Goal: Task Accomplishment & Management: Complete application form

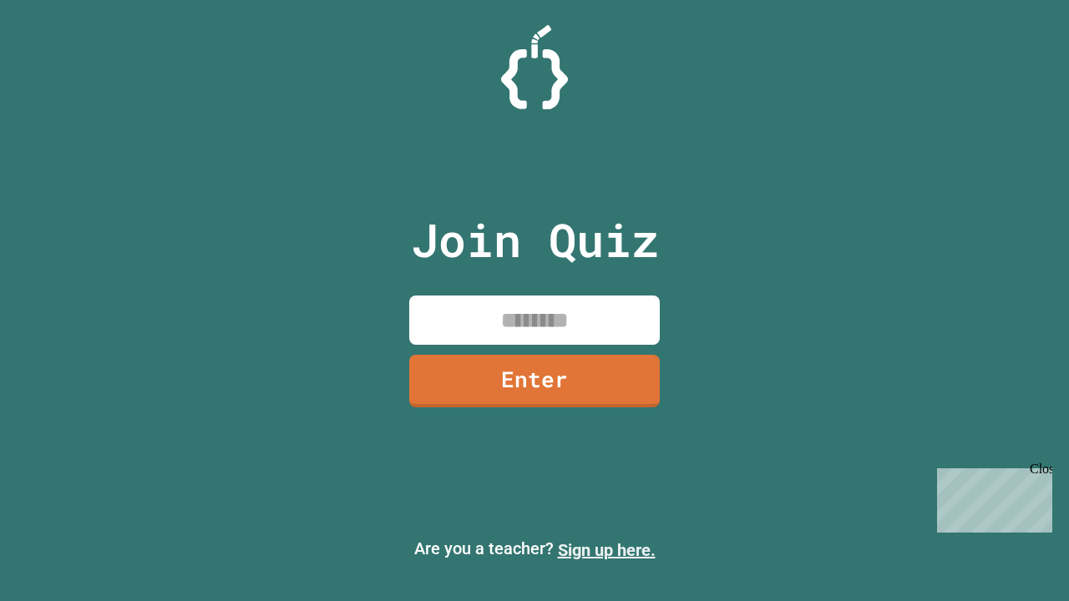
click at [606, 550] on link "Sign up here." at bounding box center [607, 550] width 98 height 20
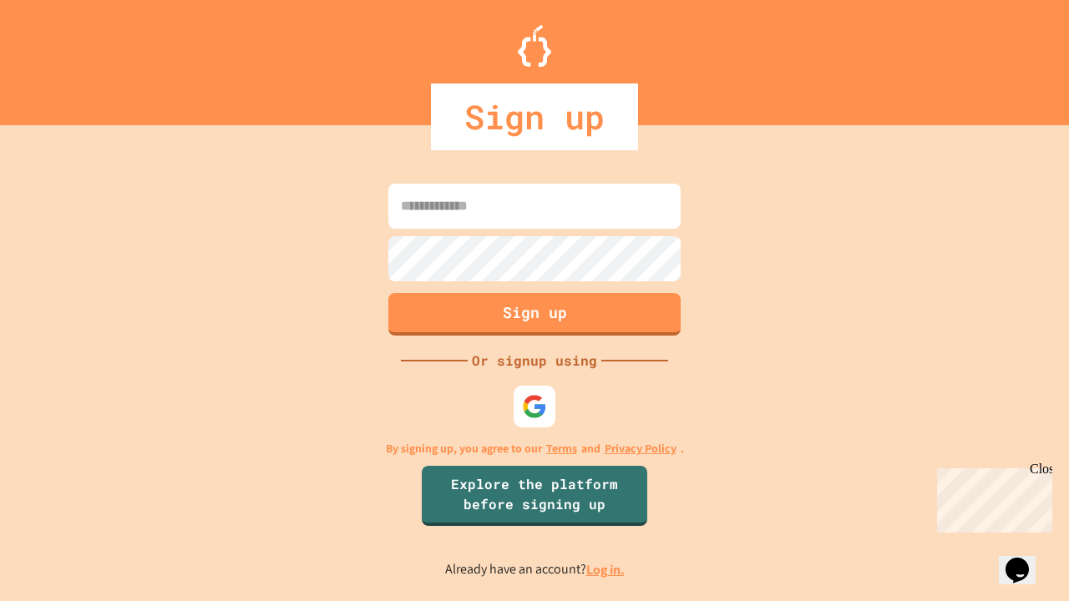
click at [606, 569] on link "Log in." at bounding box center [605, 570] width 38 height 18
